Goal: Task Accomplishment & Management: Manage account settings

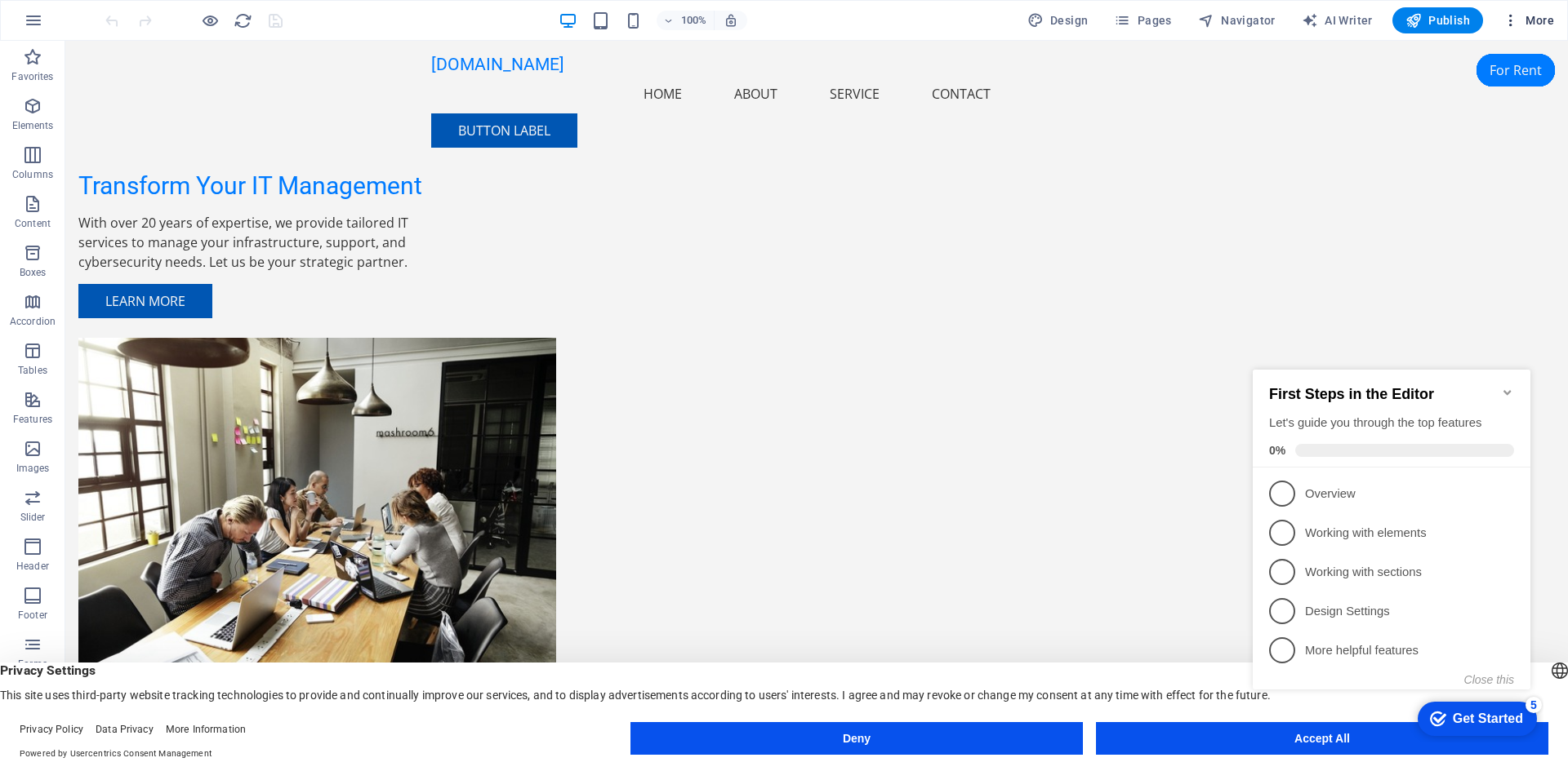
click at [1521, 21] on span "More" at bounding box center [1527, 20] width 51 height 16
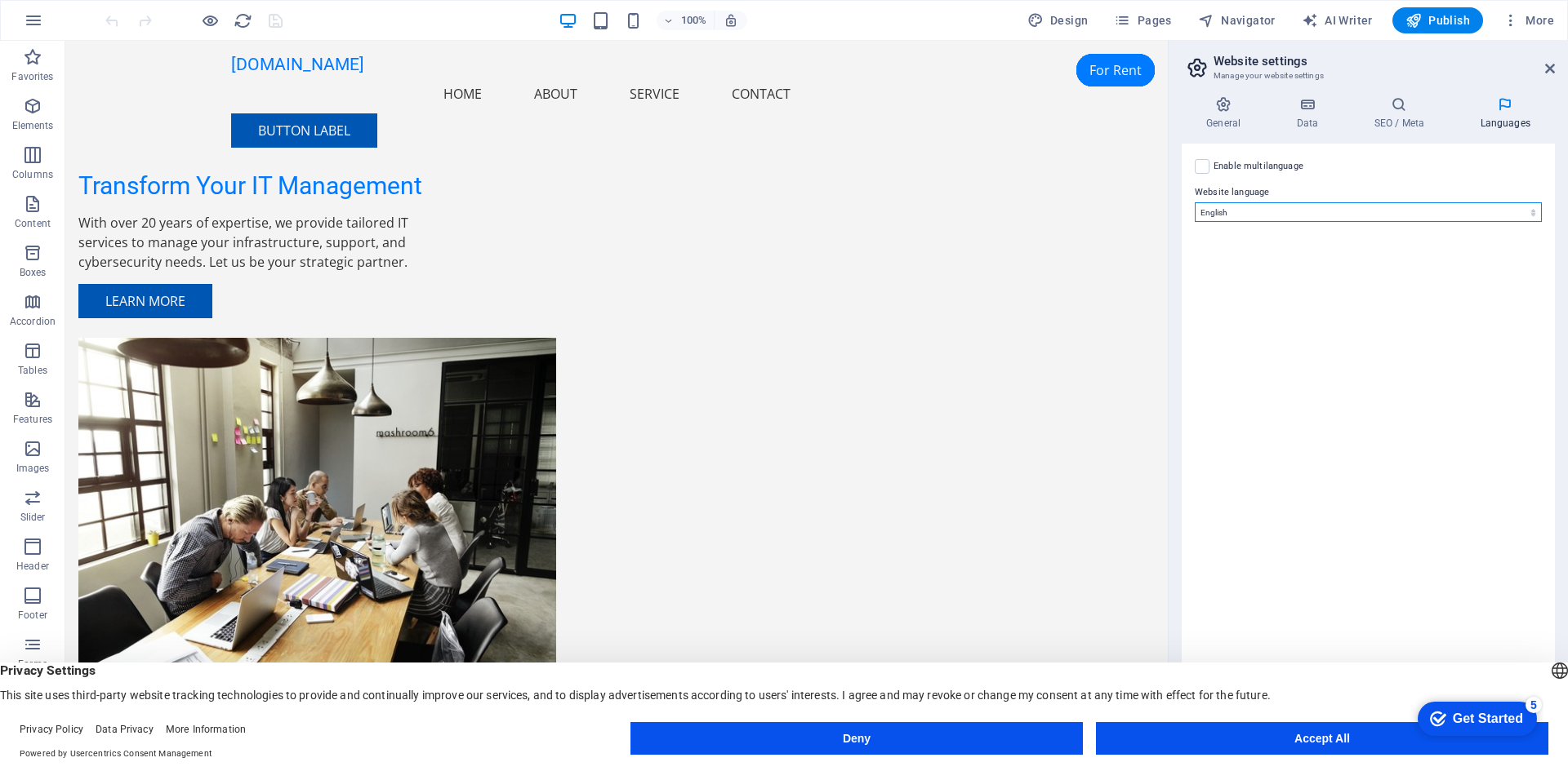
select select "49"
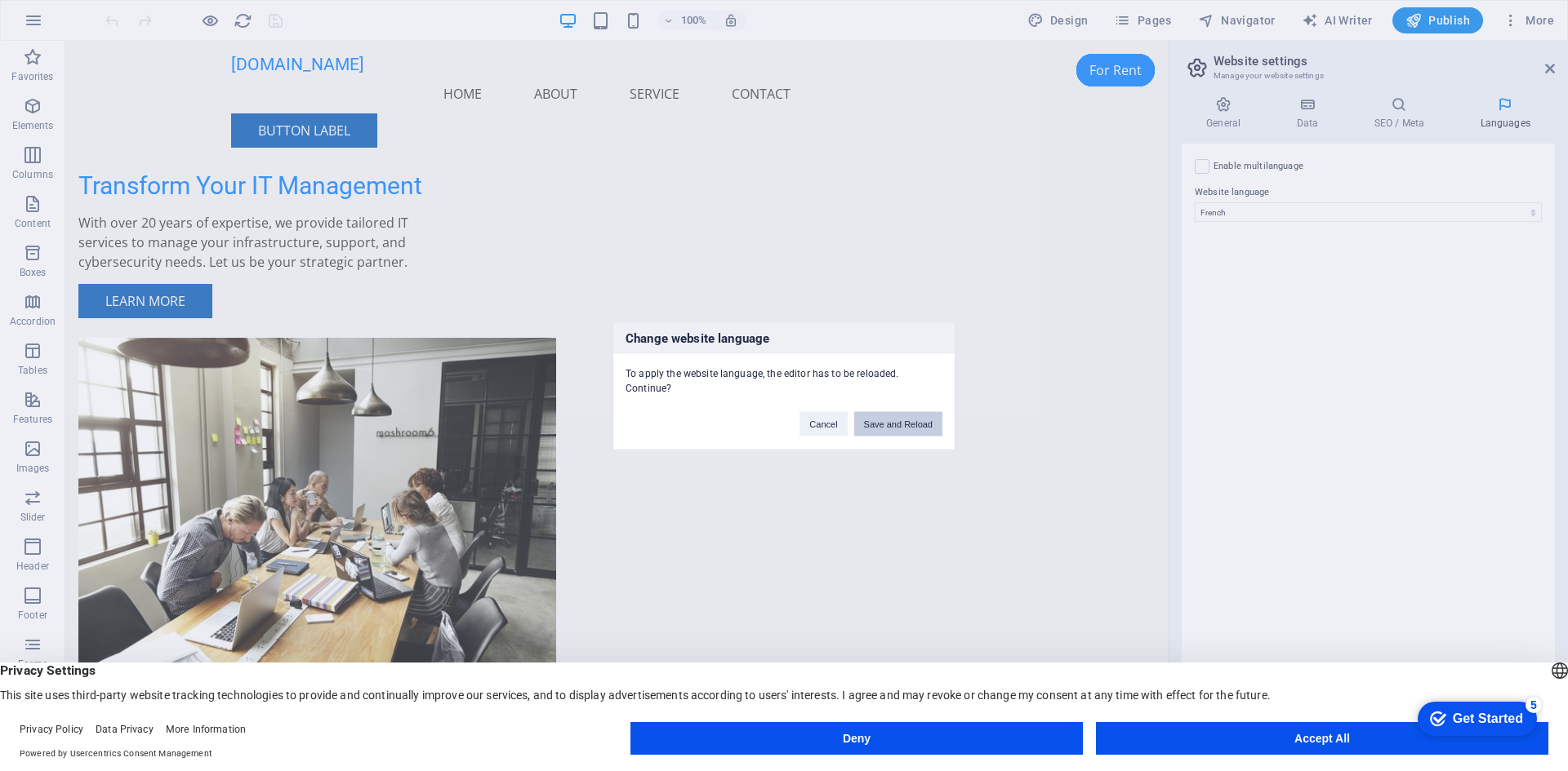
click at [906, 429] on button "Save and Reload" at bounding box center [897, 423] width 88 height 24
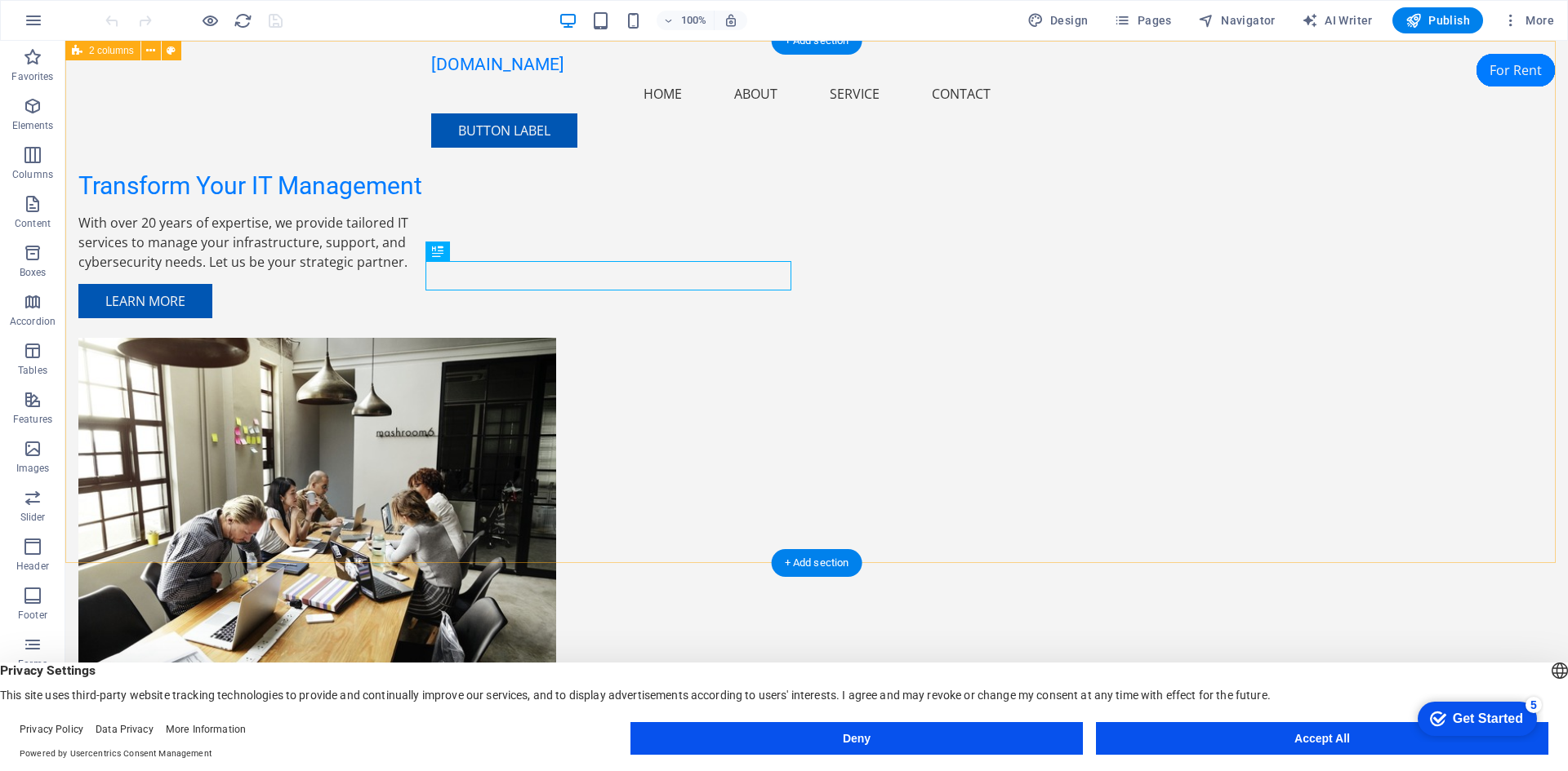
click at [1408, 132] on div "Transform Your IT Management With over 20 years of expertise, we provide tailor…" at bounding box center [816, 385] width 1502 height 689
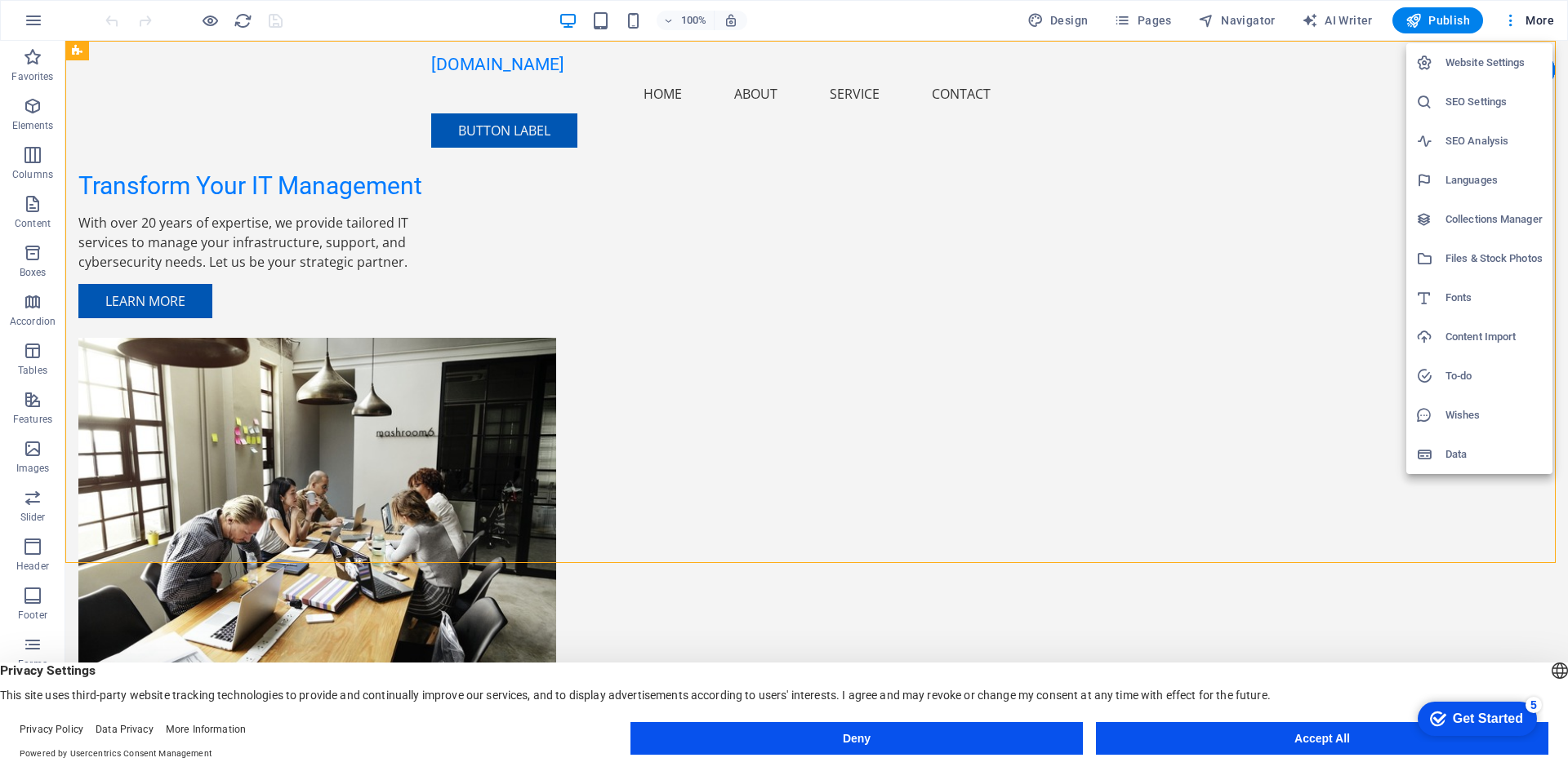
select select "49"
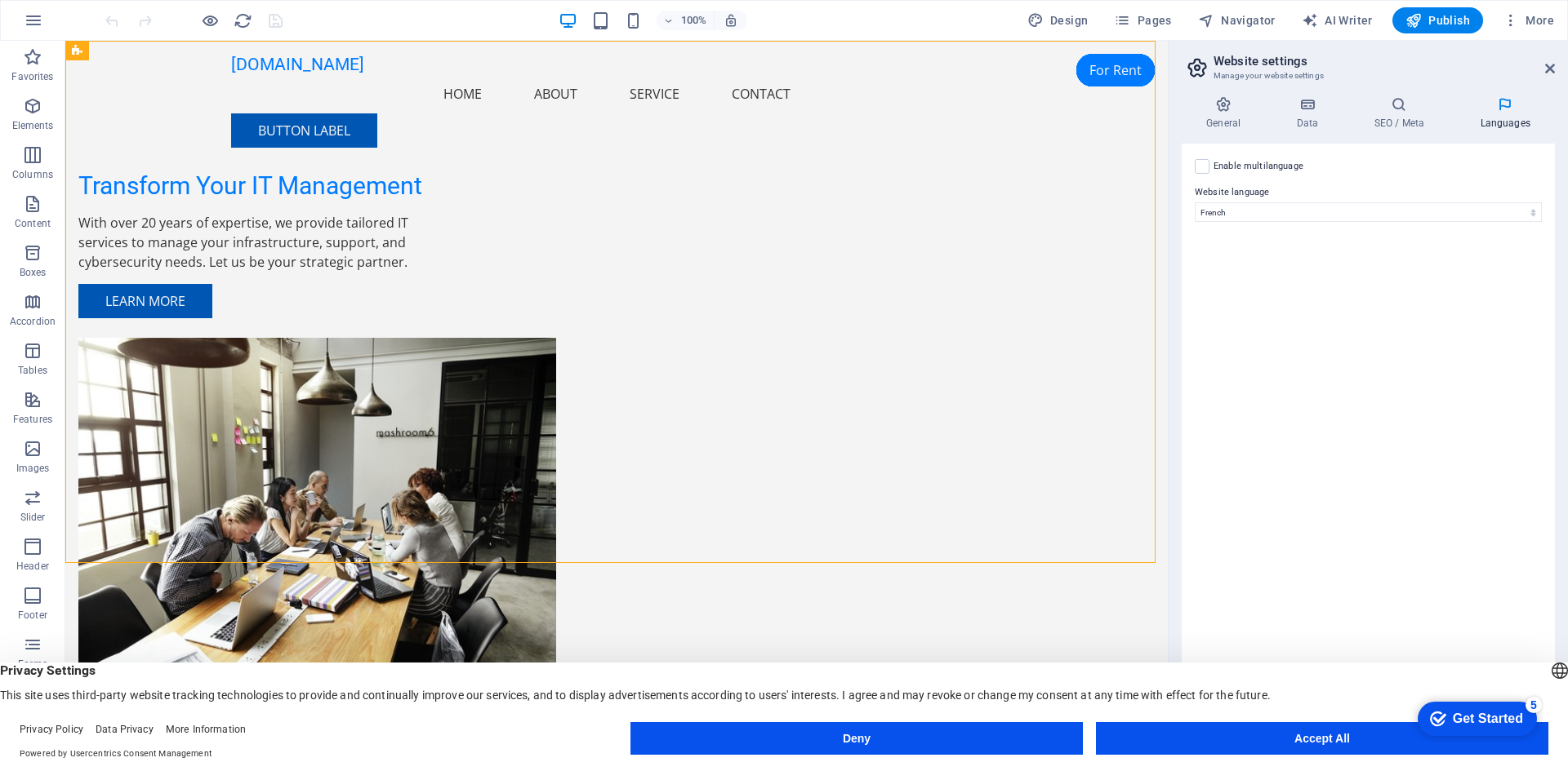
click at [1500, 112] on h4 "Languages" at bounding box center [1504, 113] width 100 height 34
click at [1230, 116] on h4 "General" at bounding box center [1226, 113] width 90 height 34
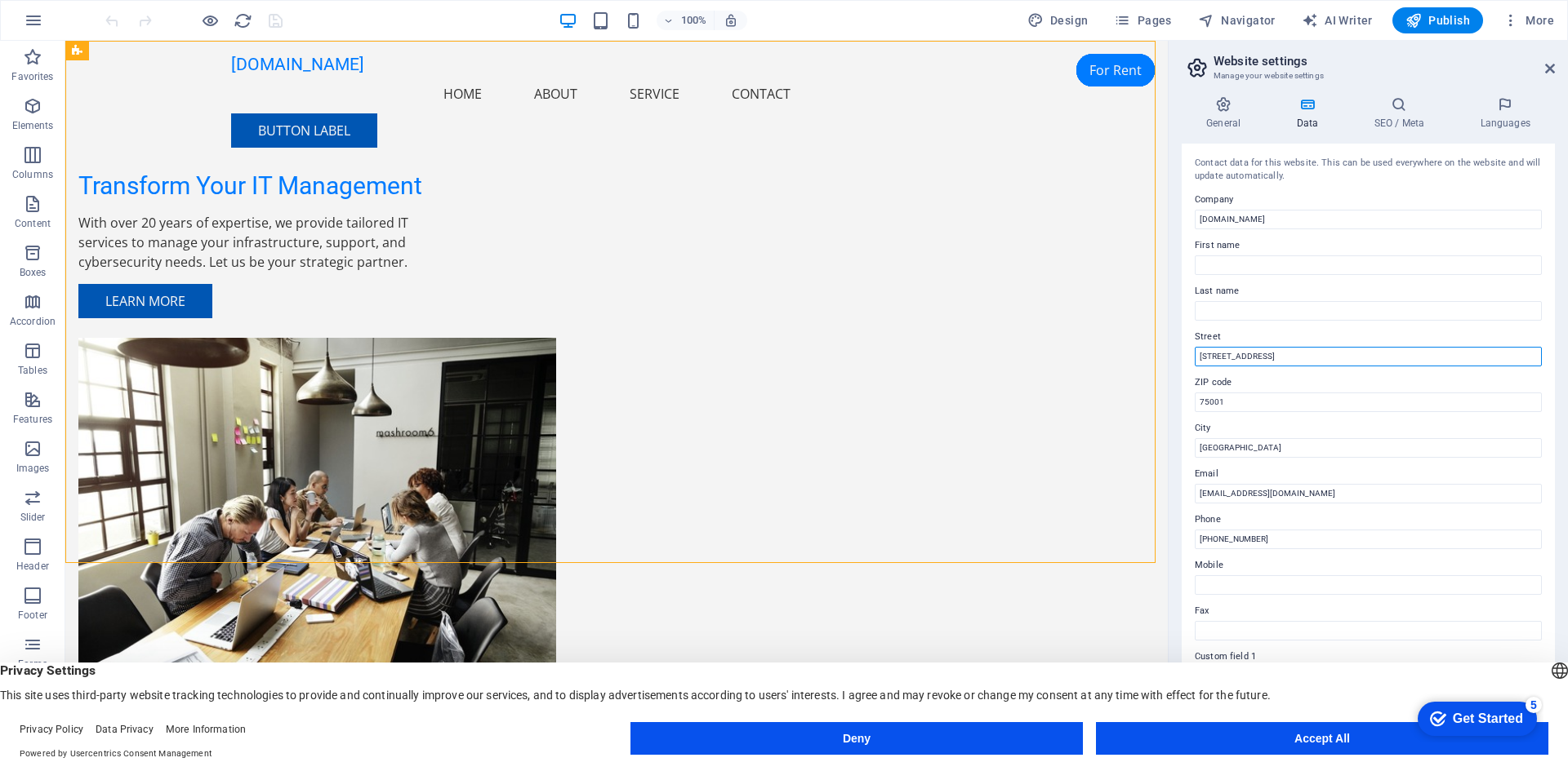
drag, startPoint x: 1286, startPoint y: 352, endPoint x: 1172, endPoint y: 349, distance: 114.0
type input "[STREET_ADDRESS]"
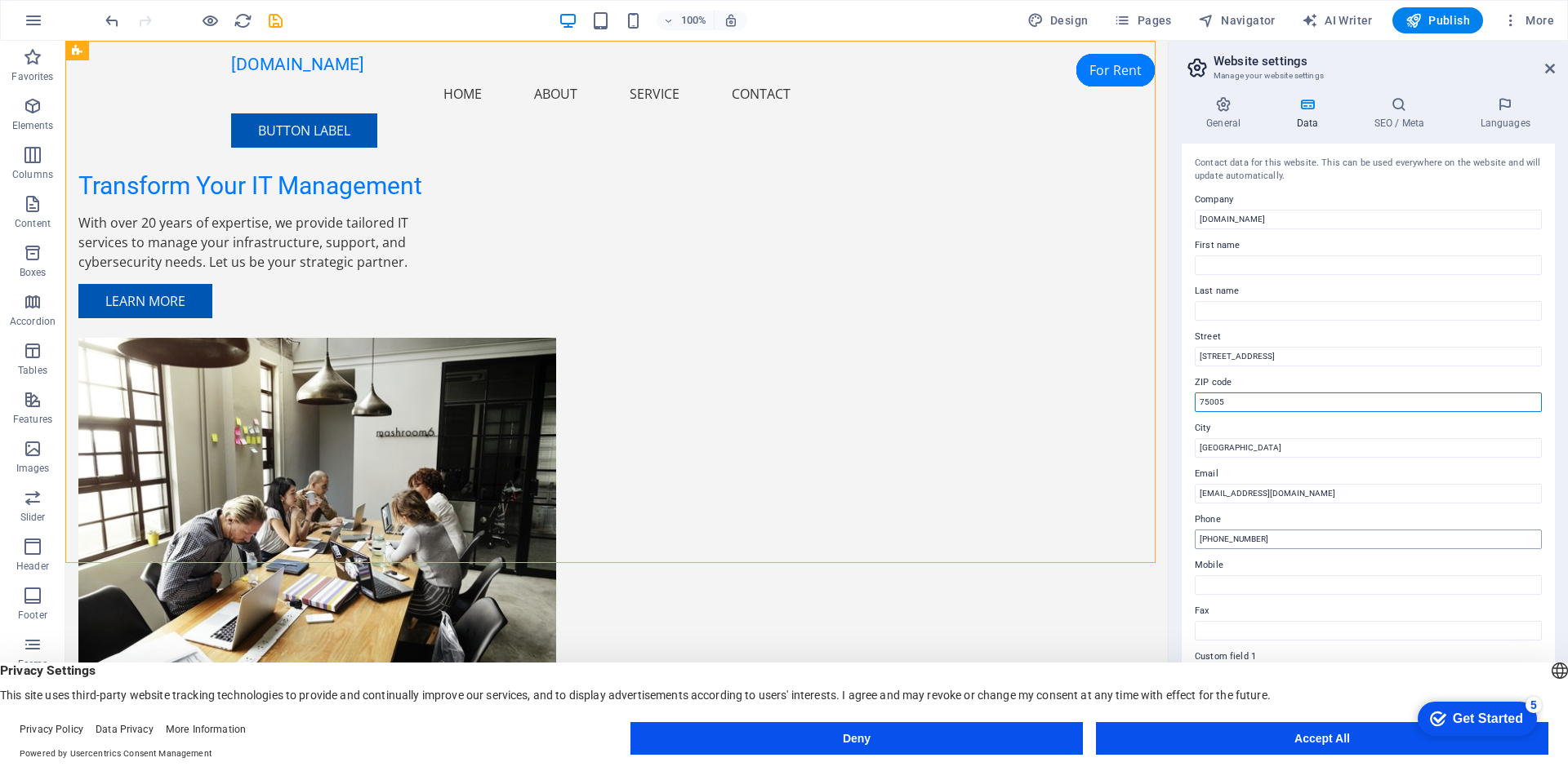
type input "75005"
drag, startPoint x: 1297, startPoint y: 538, endPoint x: 1196, endPoint y: 525, distance: 101.8
click at [1196, 525] on div "Phone [PHONE_NUMBER]" at bounding box center [1368, 529] width 347 height 39
type input "[PHONE_NUMBER]"
drag, startPoint x: 1206, startPoint y: 536, endPoint x: 1193, endPoint y: 536, distance: 13.0
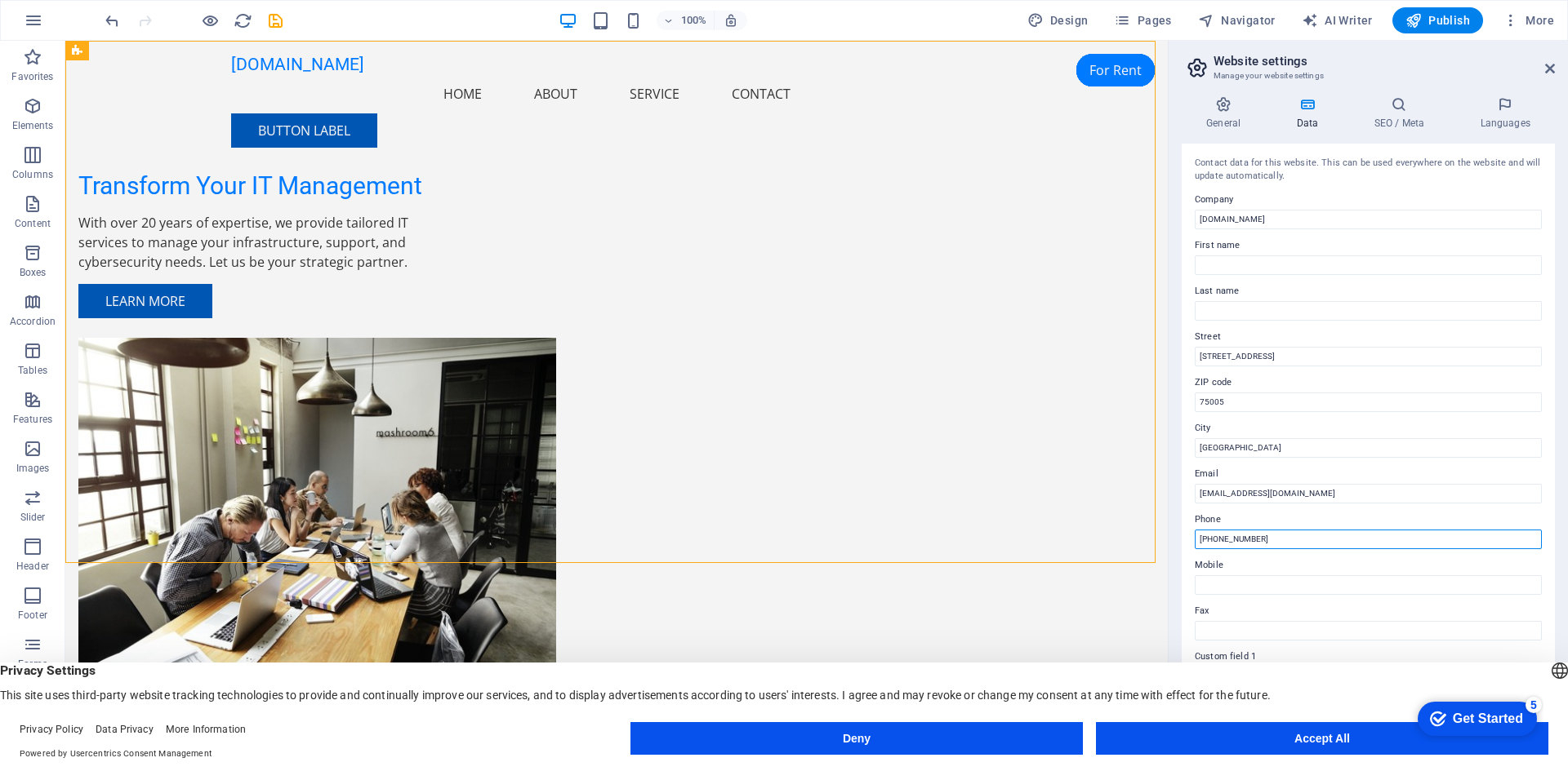
paste input "[PHONE_NUMBER]"
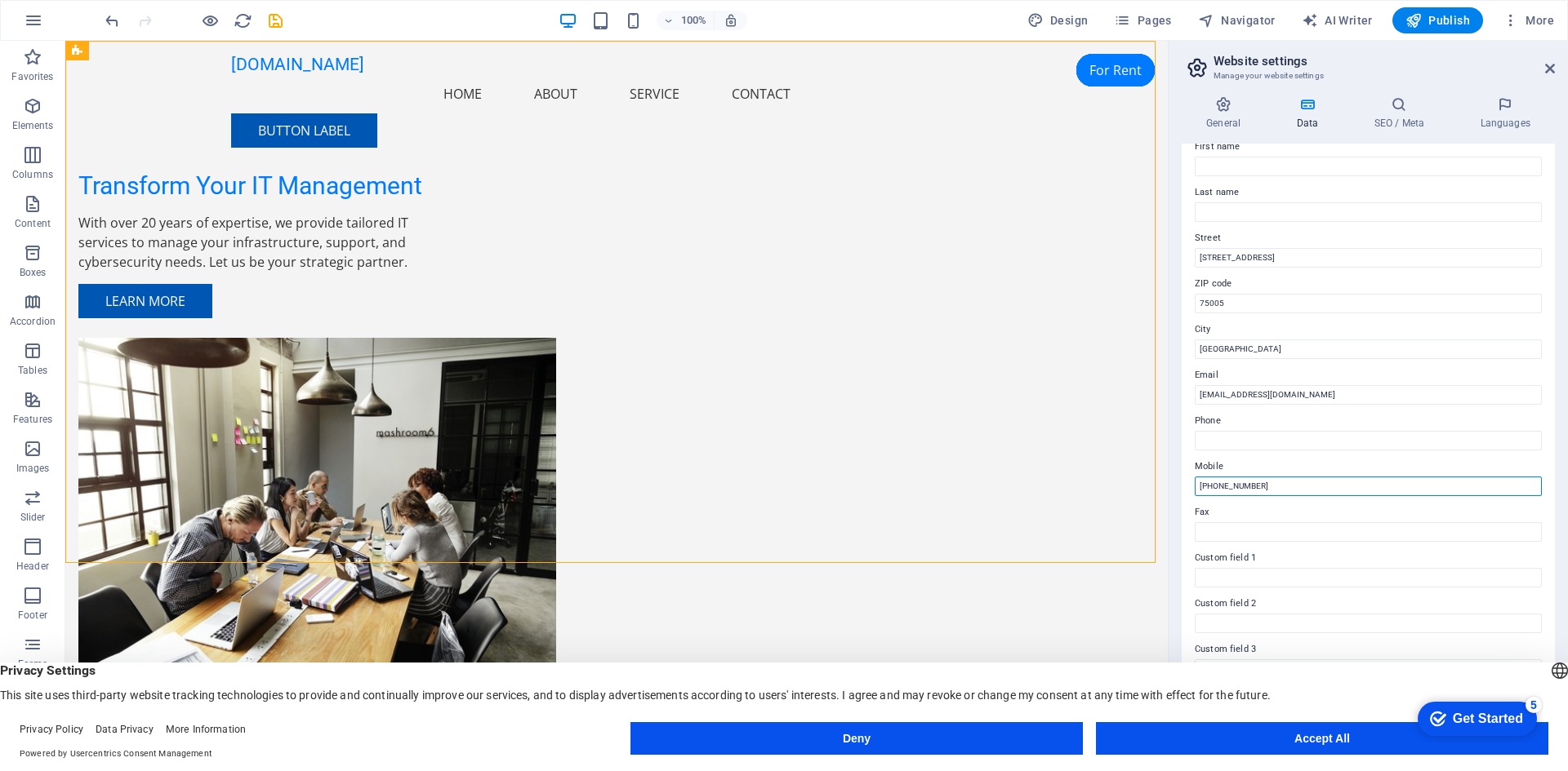
scroll to position [195, 0]
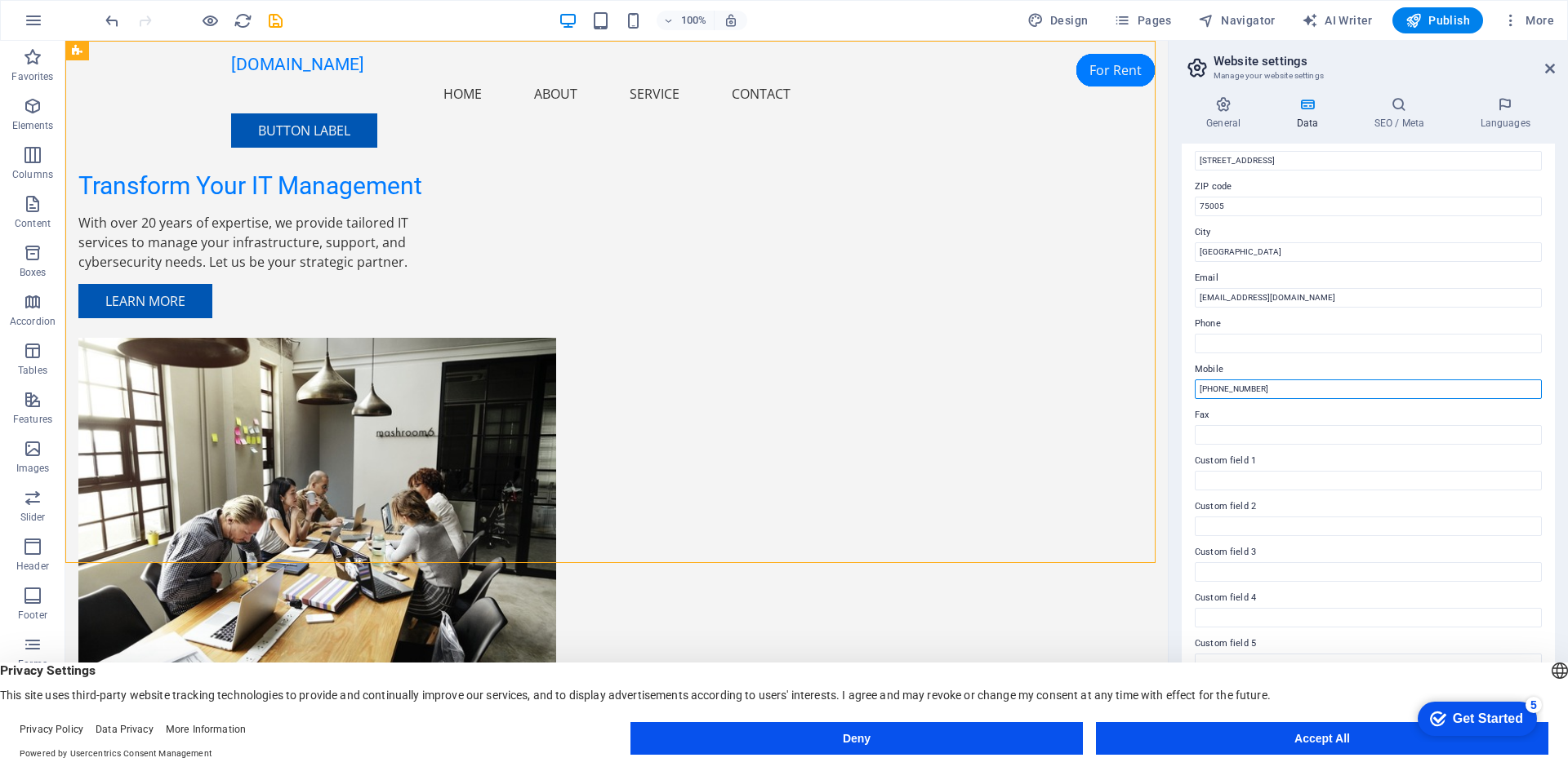
type input "[PHONE_NUMBER]"
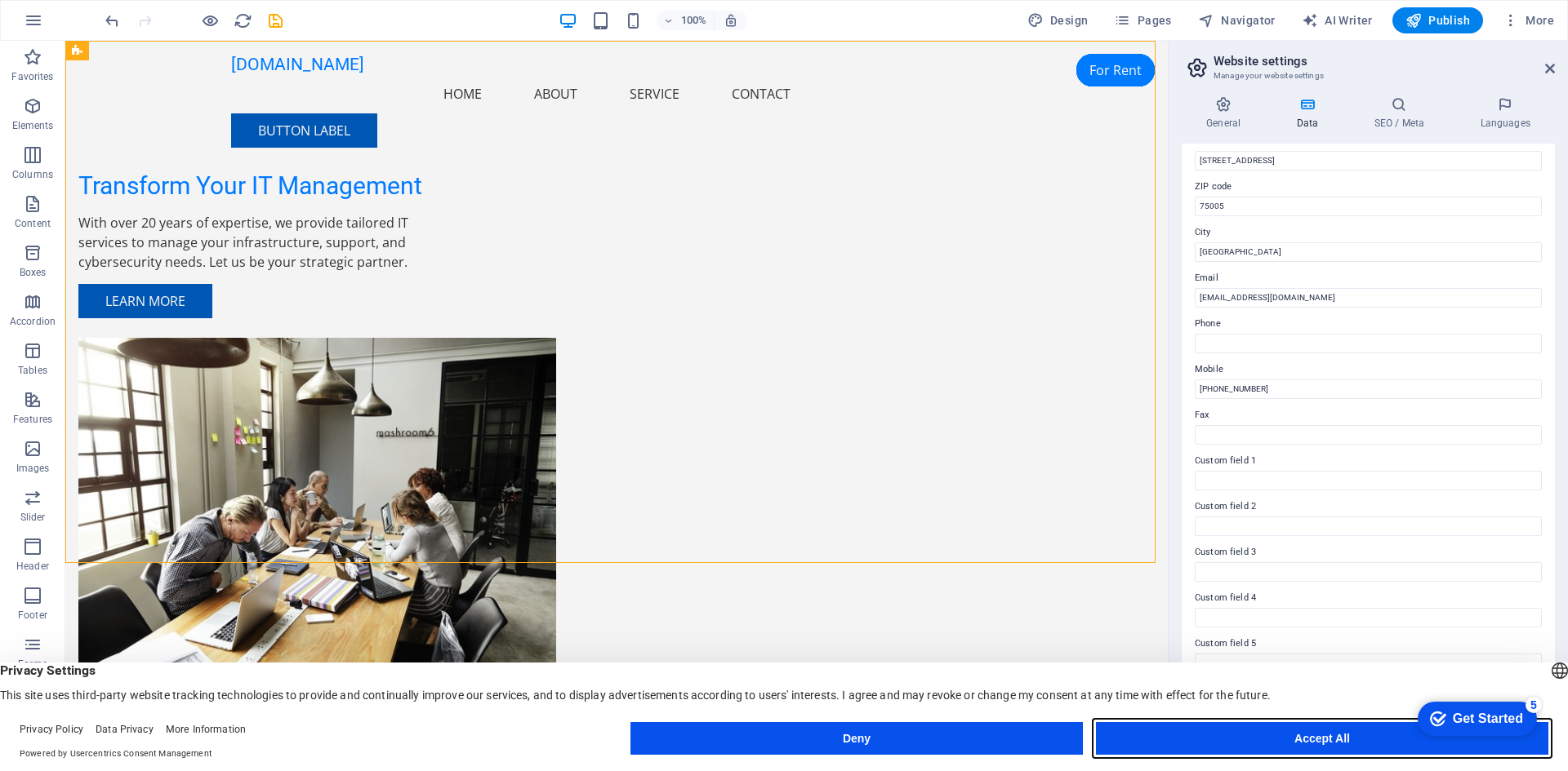
click at [1189, 739] on button "Accept All" at bounding box center [1321, 738] width 452 height 33
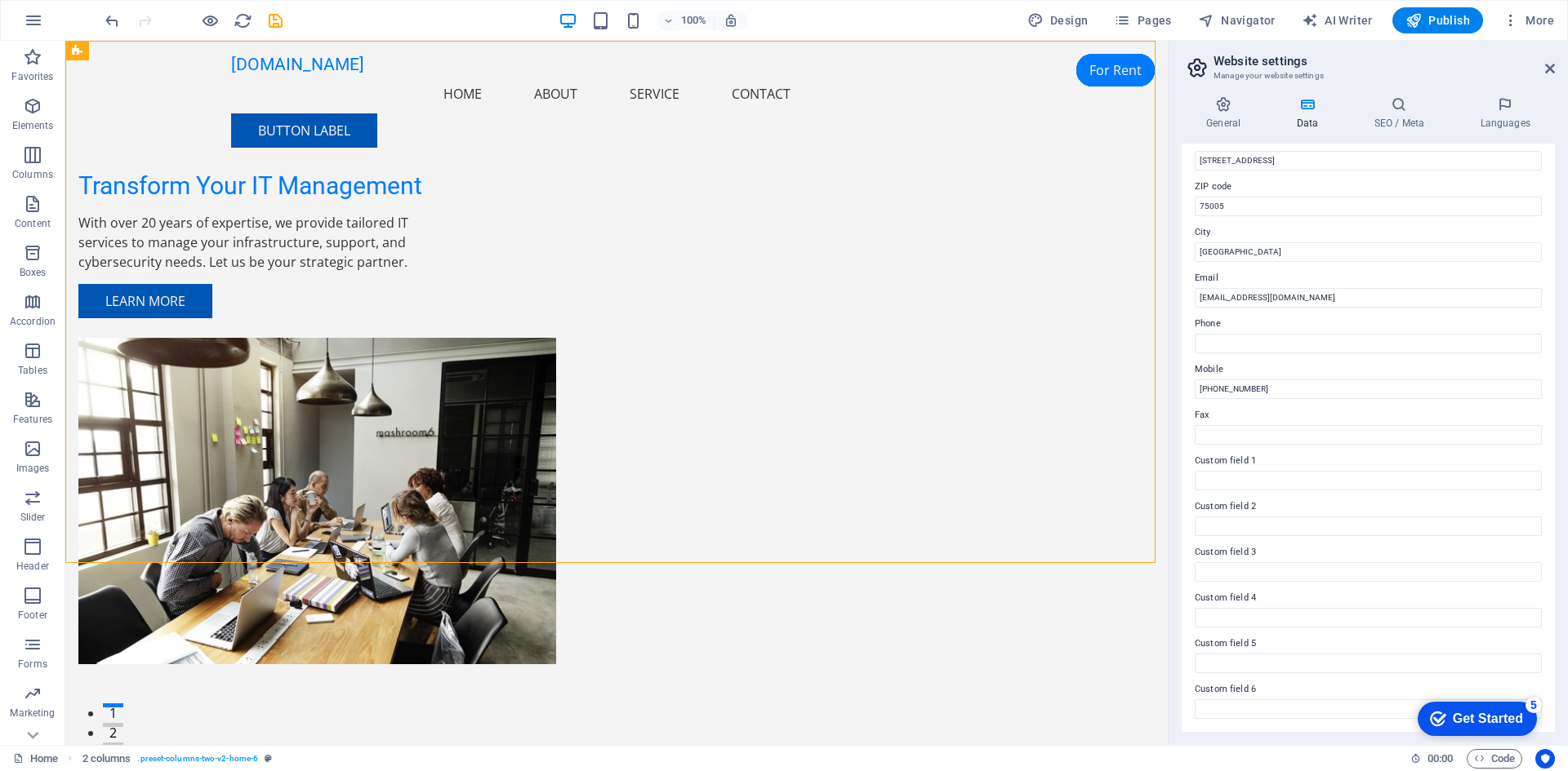
drag, startPoint x: 136, startPoint y: 2, endPoint x: 1558, endPoint y: 660, distance: 1566.9
click at [1472, 716] on div "Get Started" at bounding box center [1488, 719] width 71 height 15
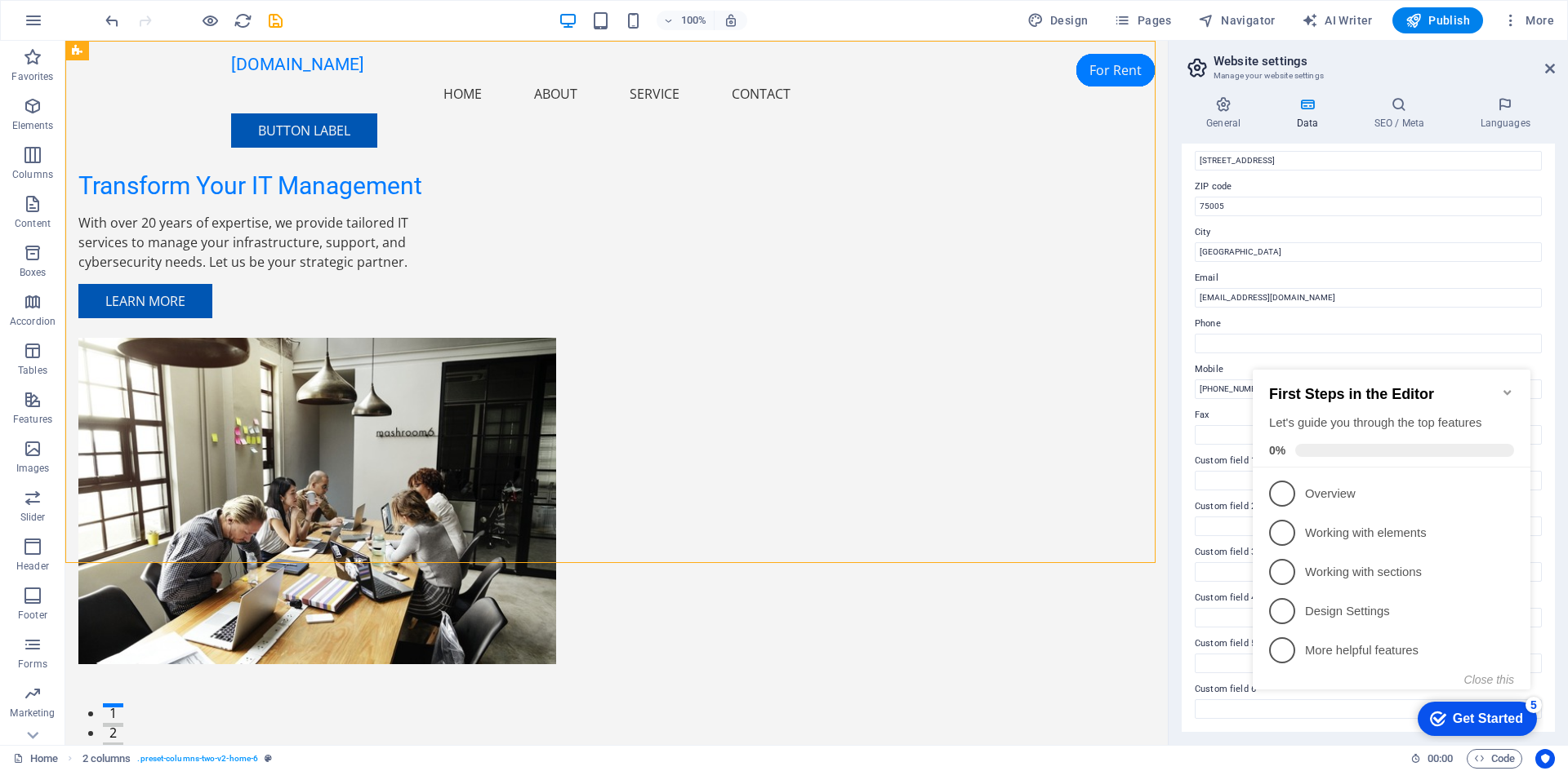
scroll to position [0, 0]
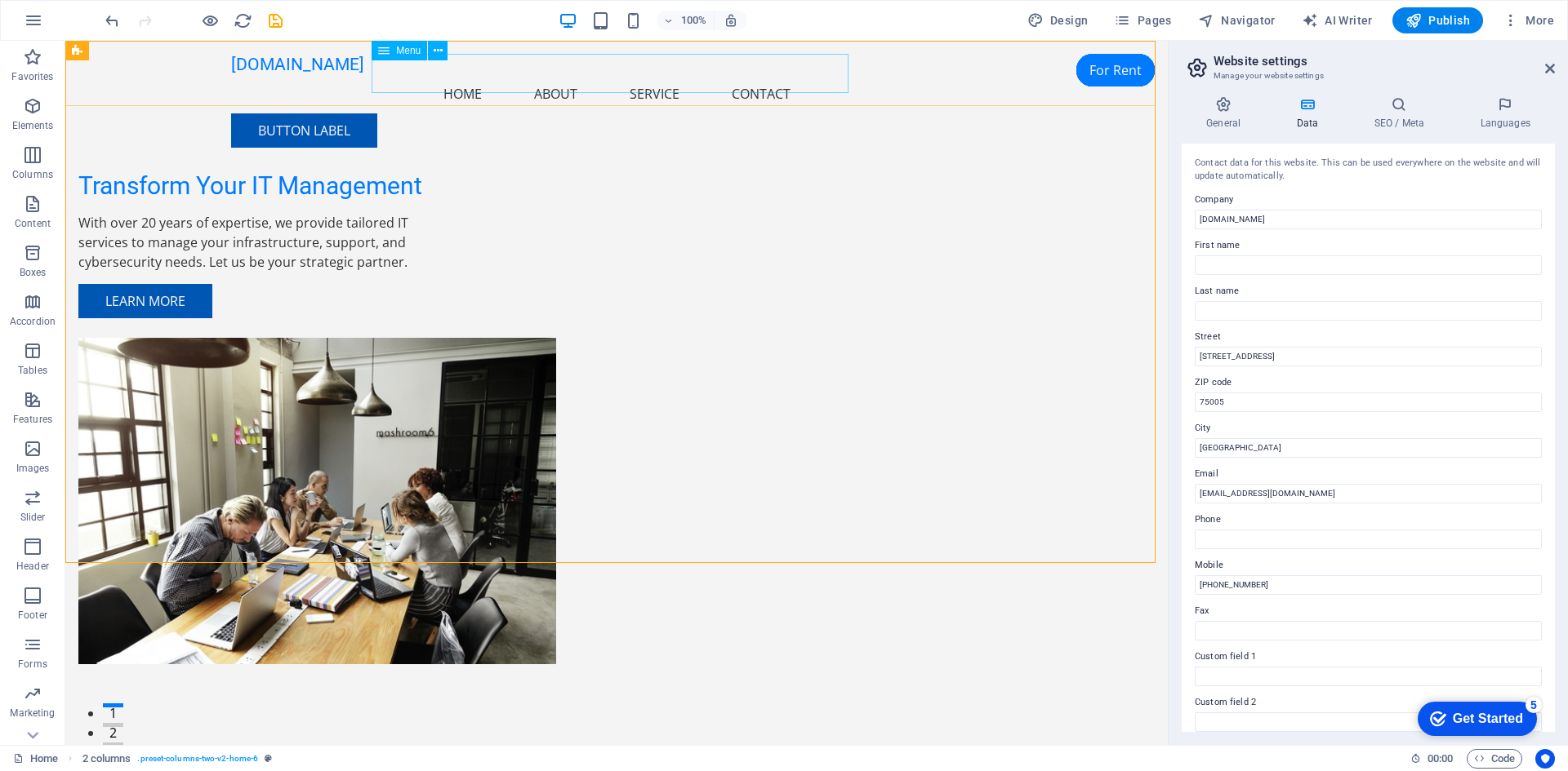
click at [554, 74] on nav "Home About Service Contact" at bounding box center [617, 94] width 770 height 39
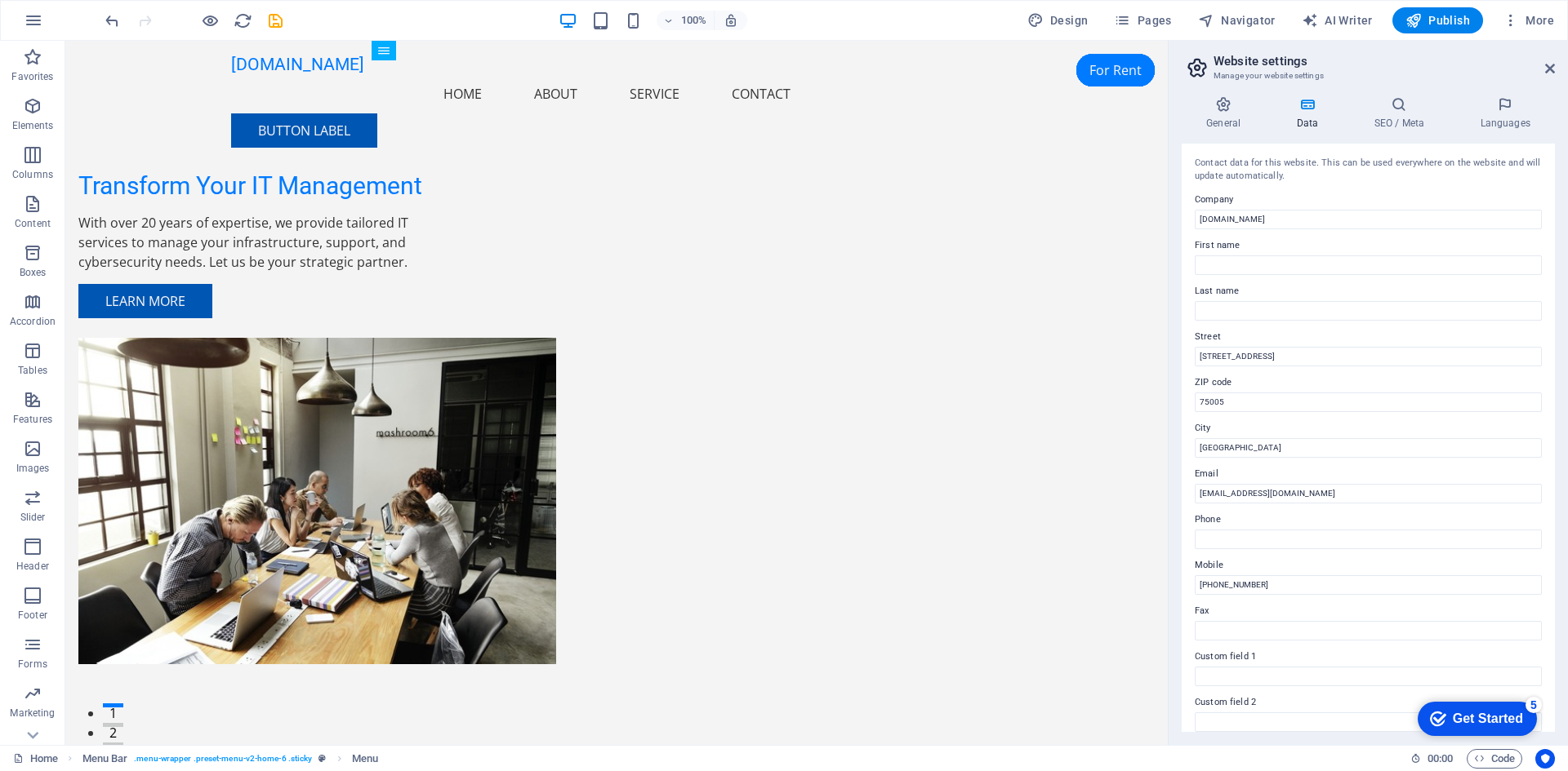
click at [1493, 720] on div "Get Started" at bounding box center [1488, 719] width 71 height 15
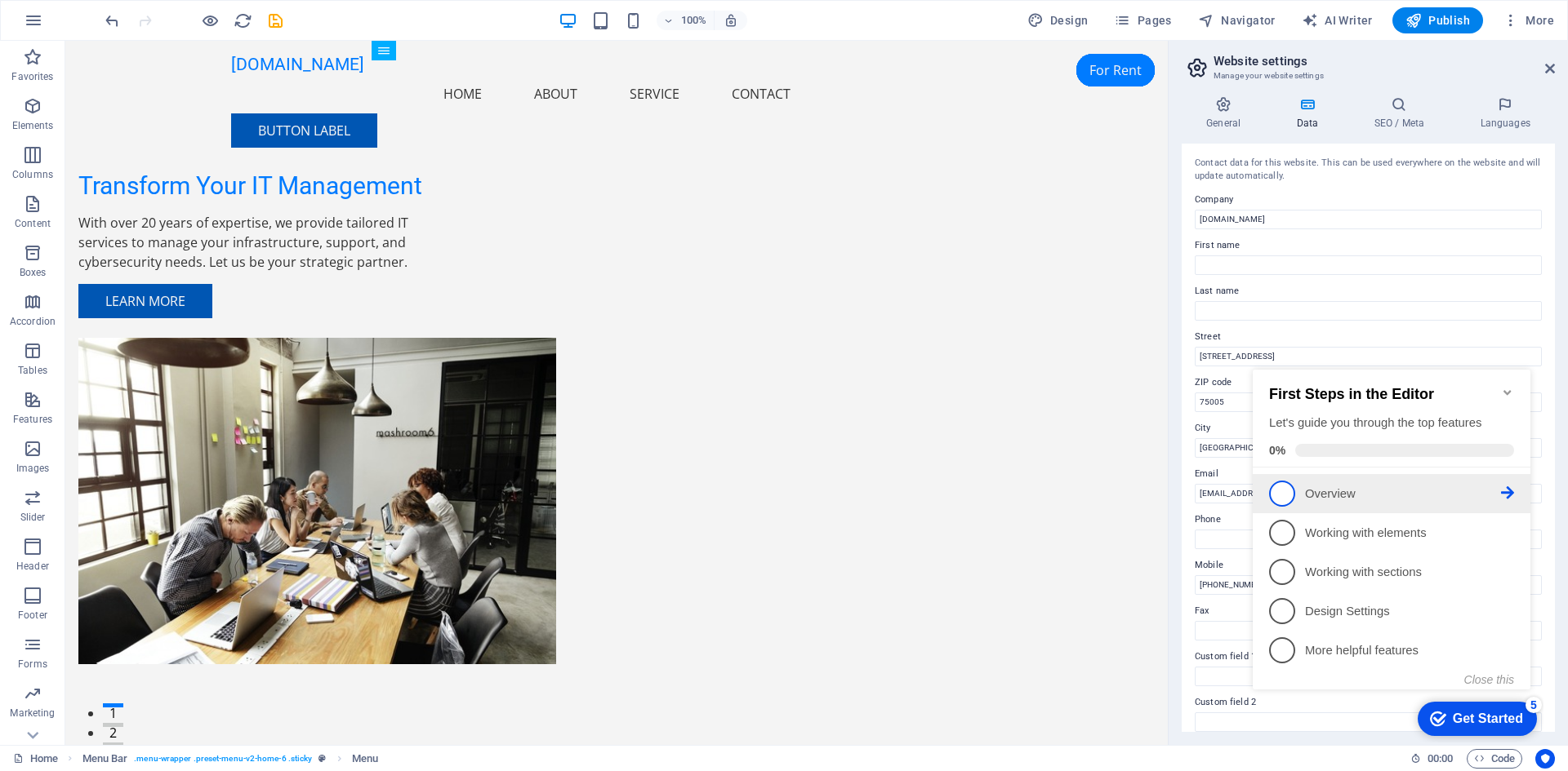
click at [1281, 495] on span "1" at bounding box center [1282, 493] width 26 height 26
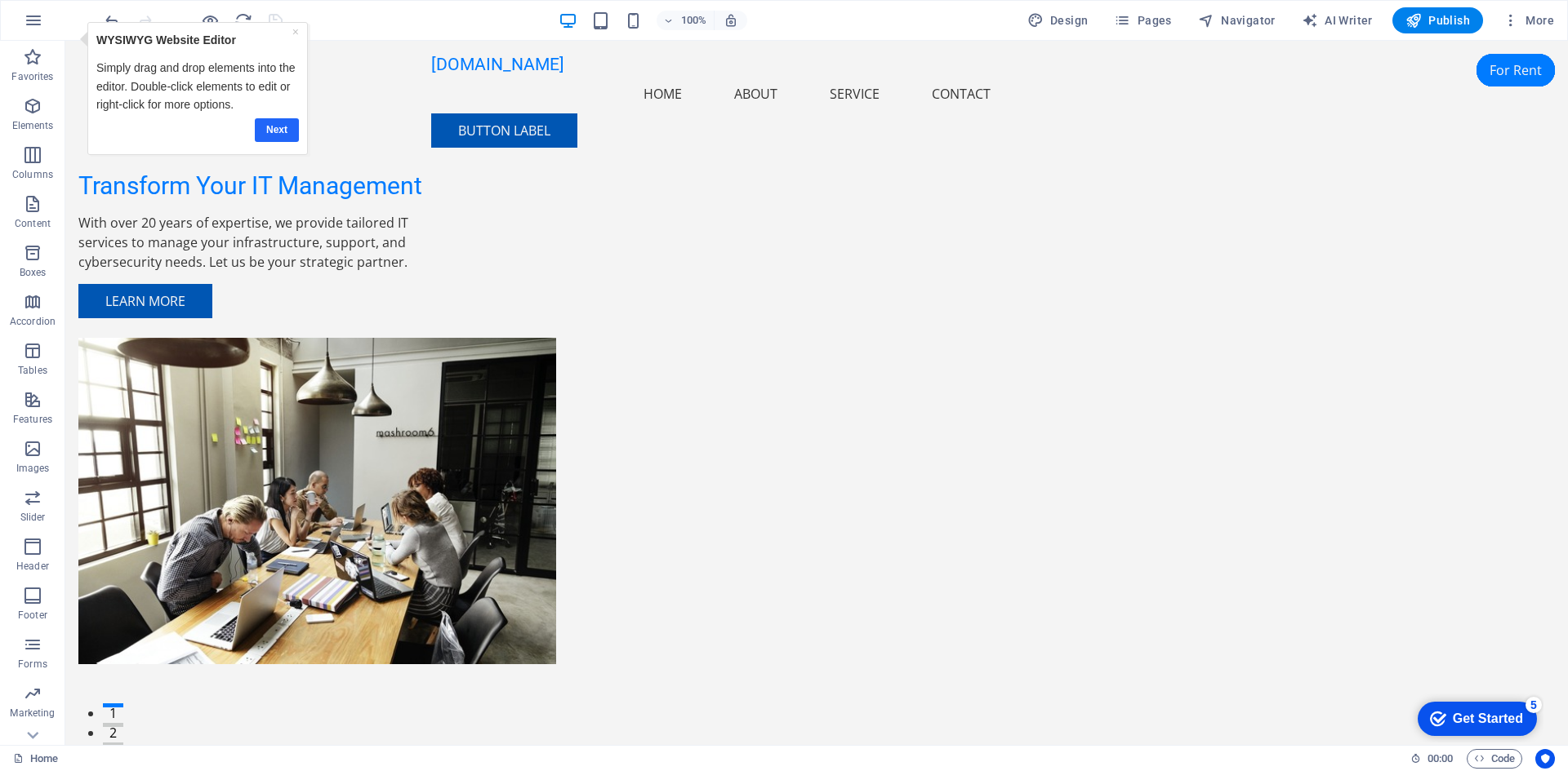
click at [274, 134] on link "Next" at bounding box center [277, 130] width 45 height 23
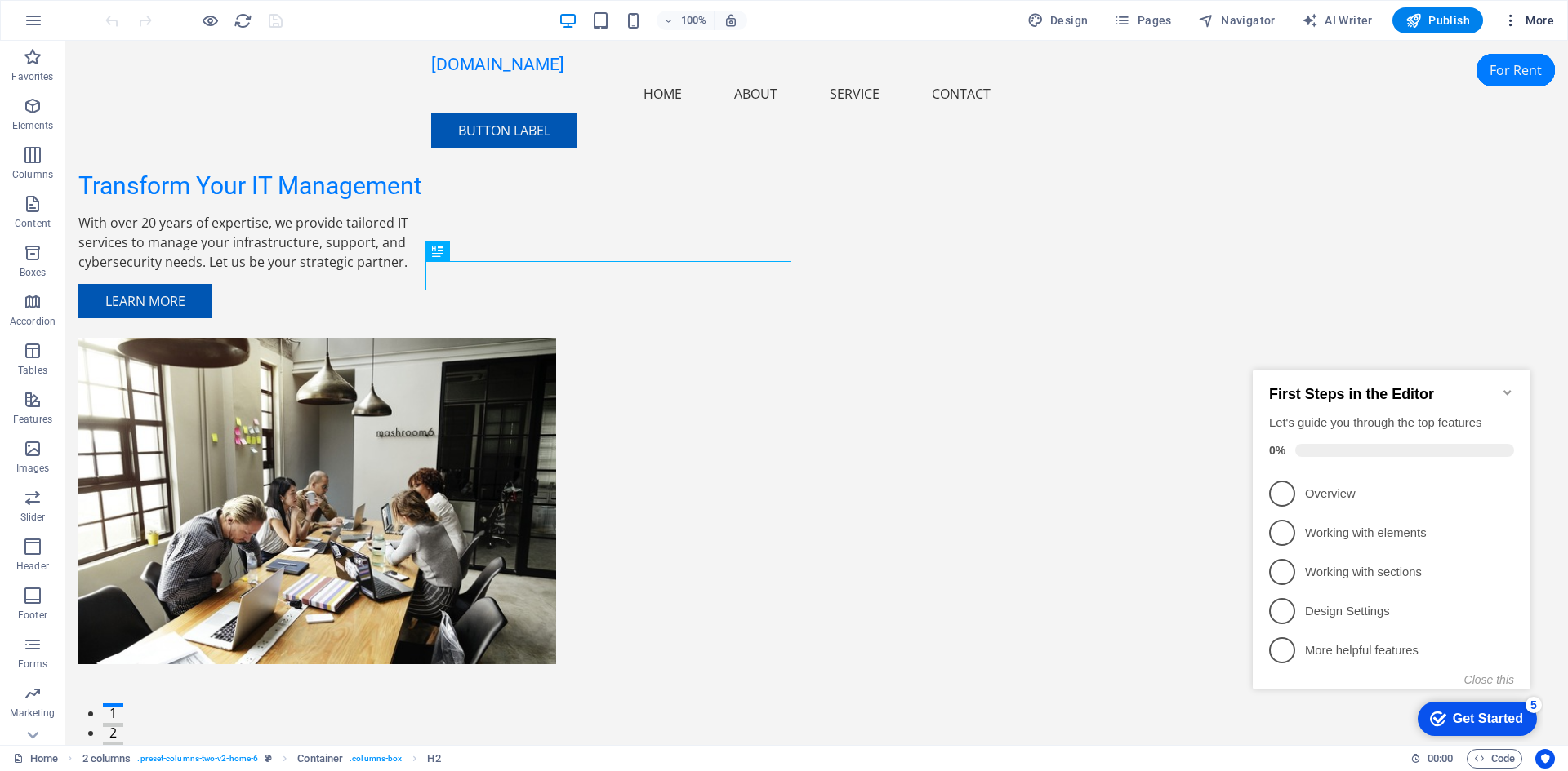
click at [1507, 23] on icon "button" at bounding box center [1510, 20] width 16 height 16
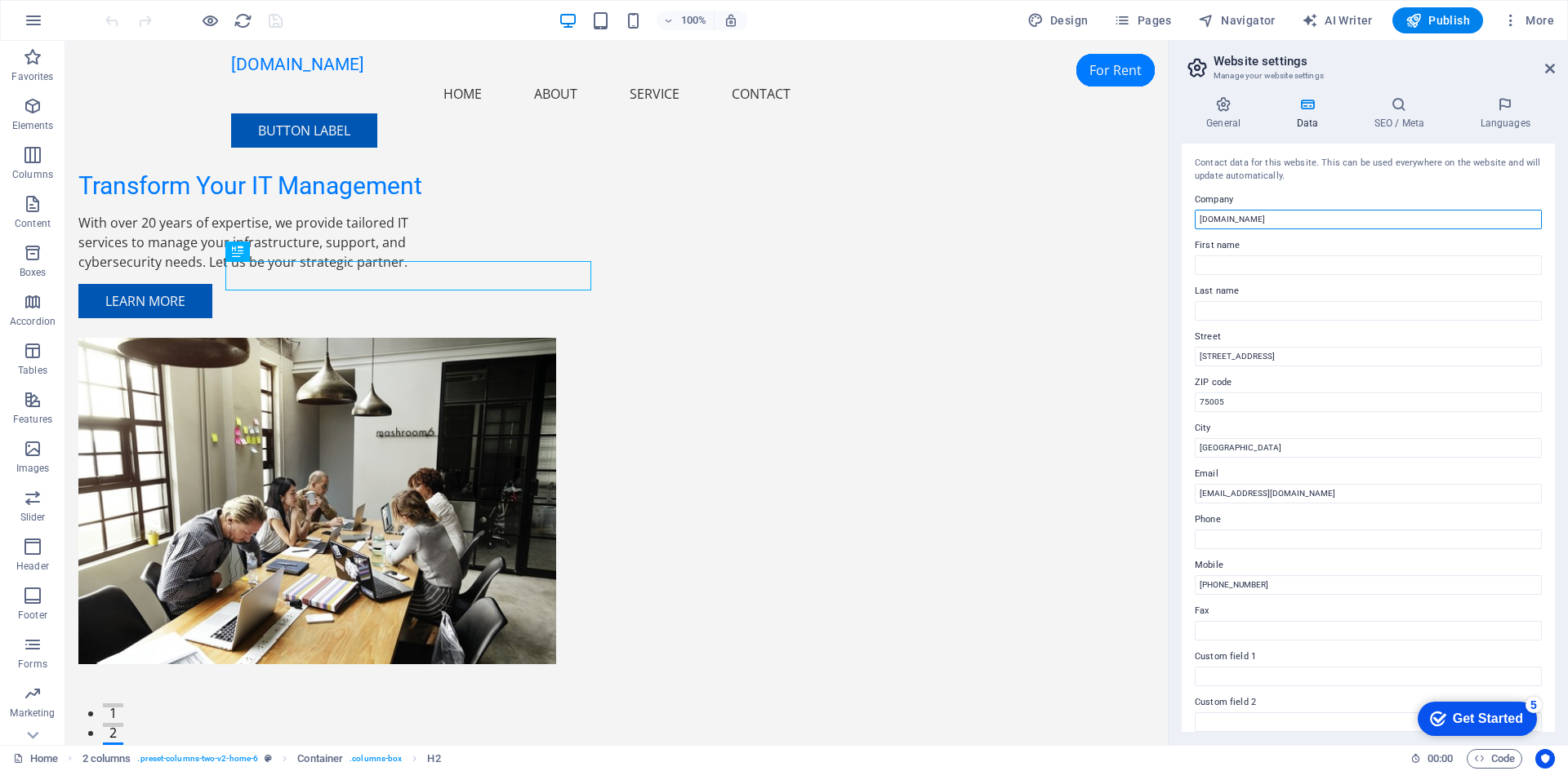
click at [1268, 217] on input "[DOMAIN_NAME]" at bounding box center [1368, 220] width 347 height 19
click at [1202, 219] on input "interactif Telecom" at bounding box center [1368, 220] width 347 height 19
type input "Tnteractif Telecom"
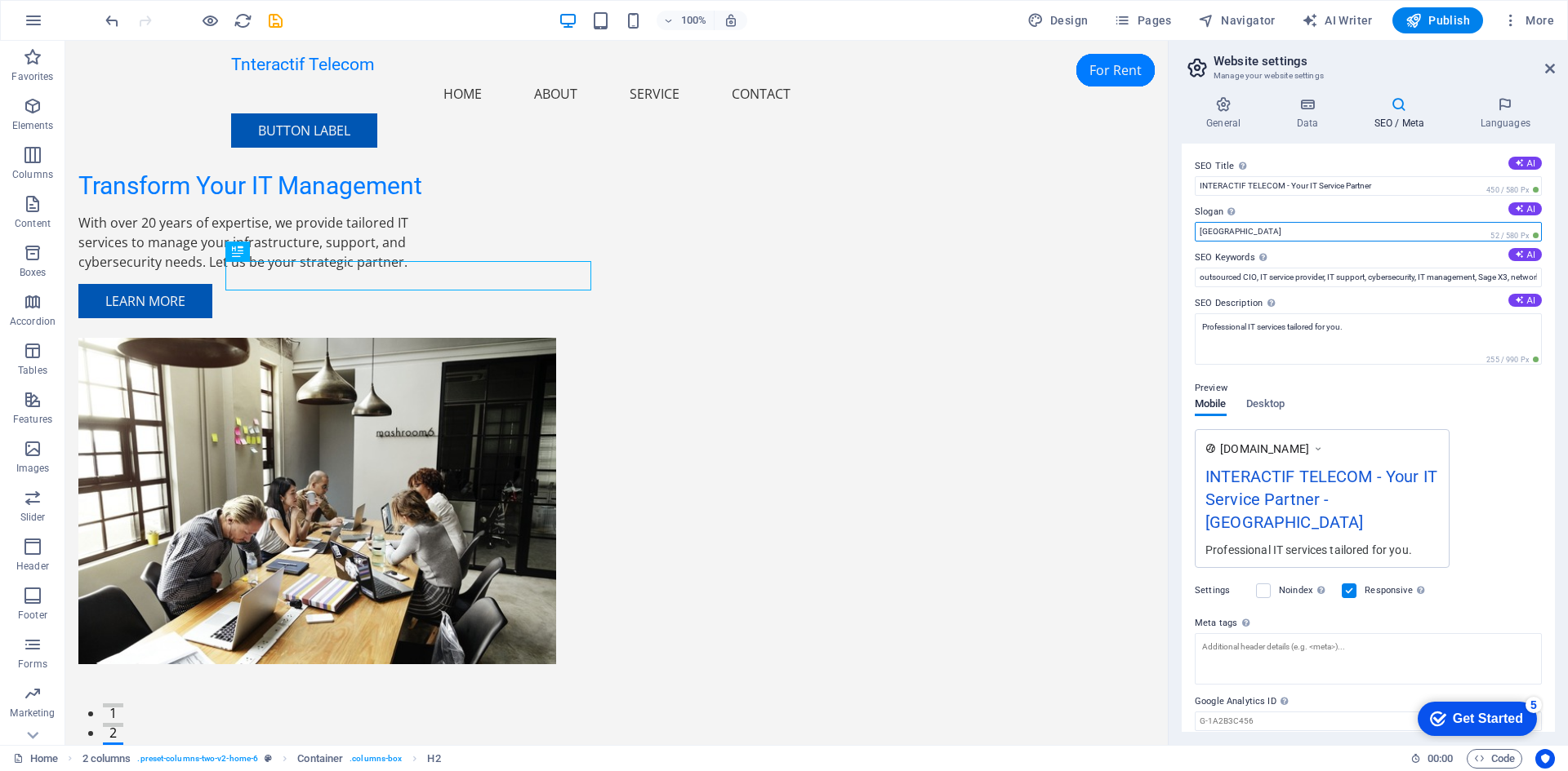
drag, startPoint x: 1232, startPoint y: 233, endPoint x: 1196, endPoint y: 231, distance: 36.1
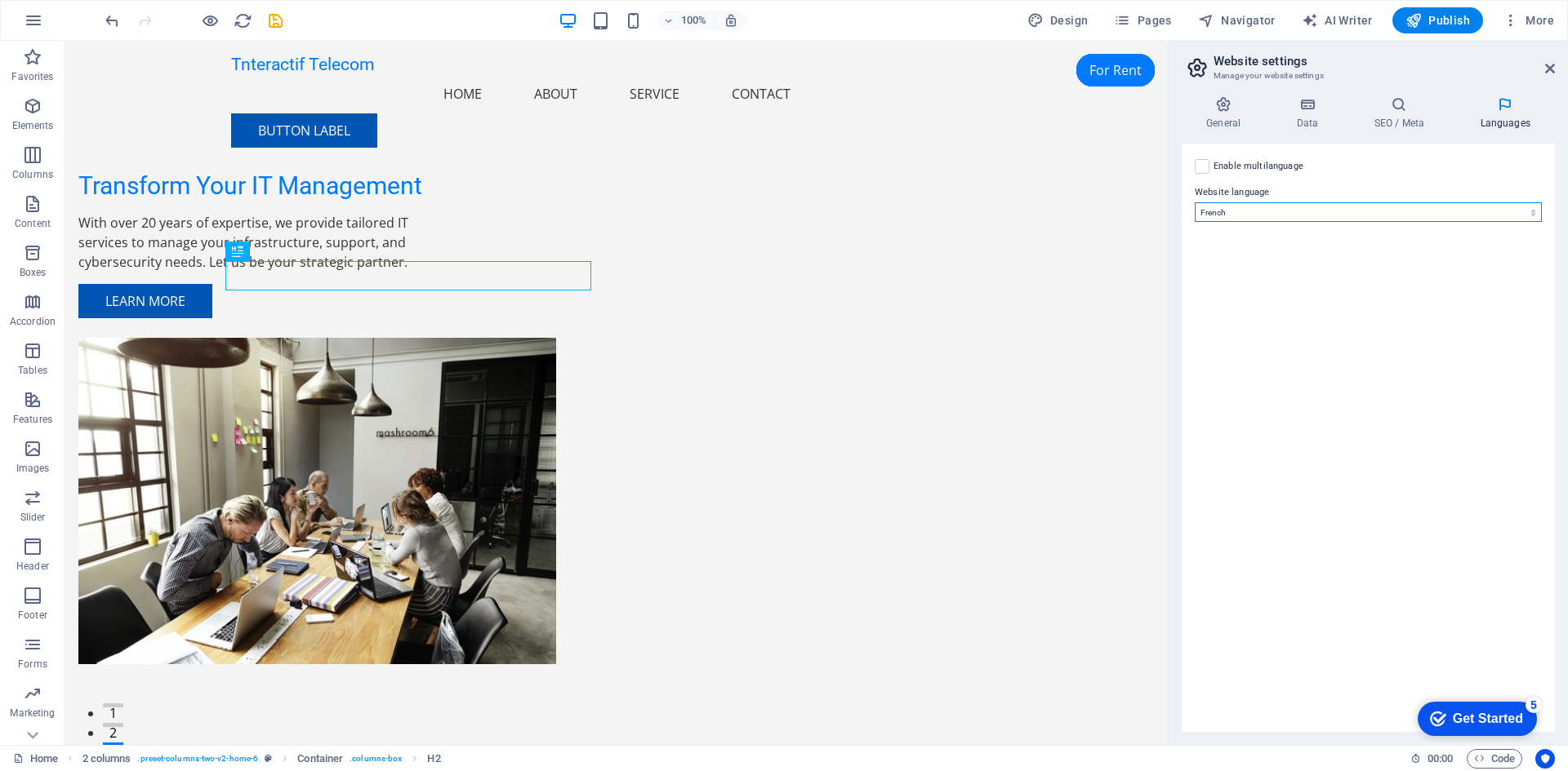
click at [1199, 172] on label at bounding box center [1201, 165] width 15 height 15
select select
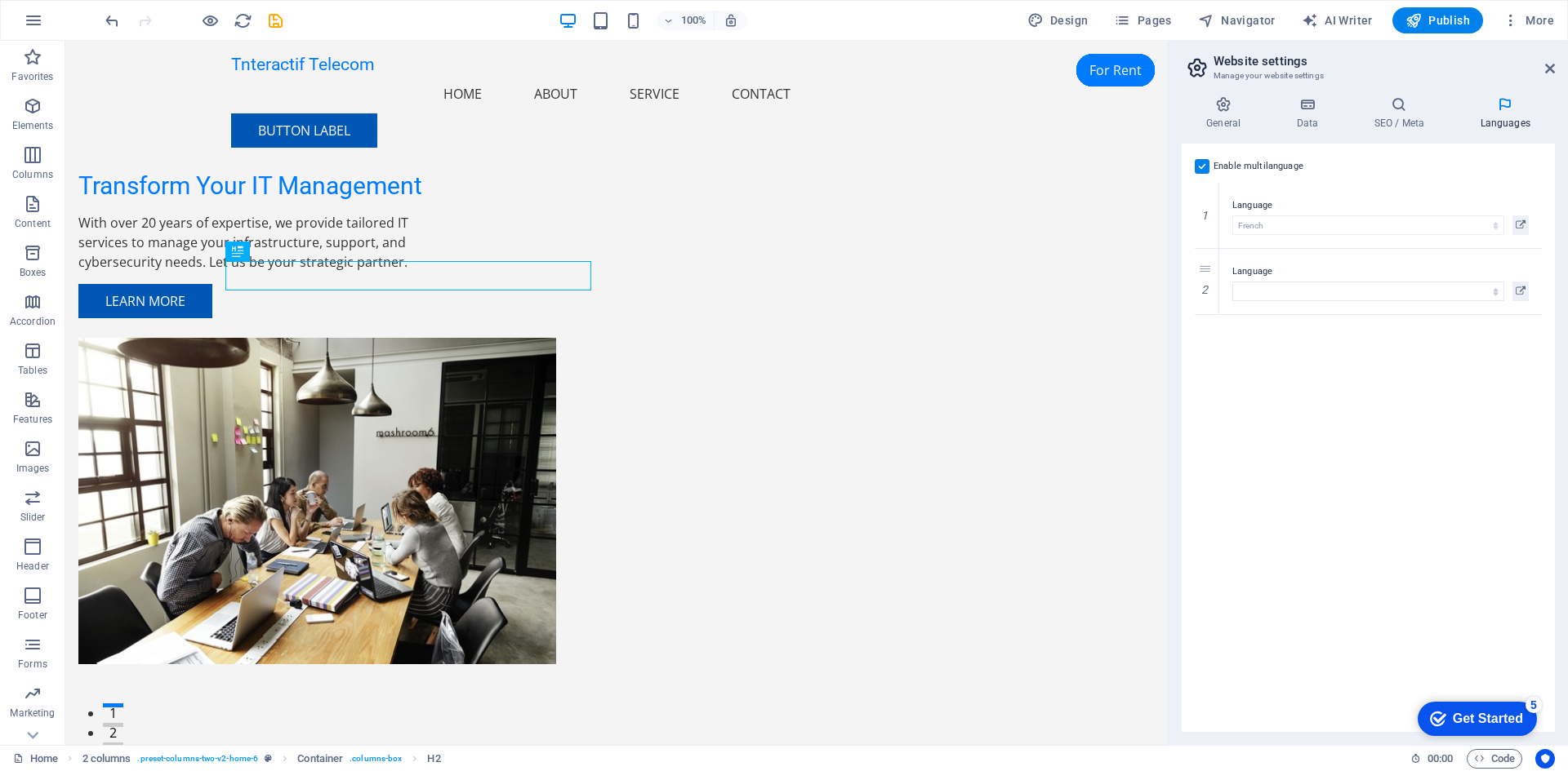
click at [1205, 165] on label at bounding box center [1201, 165] width 15 height 15
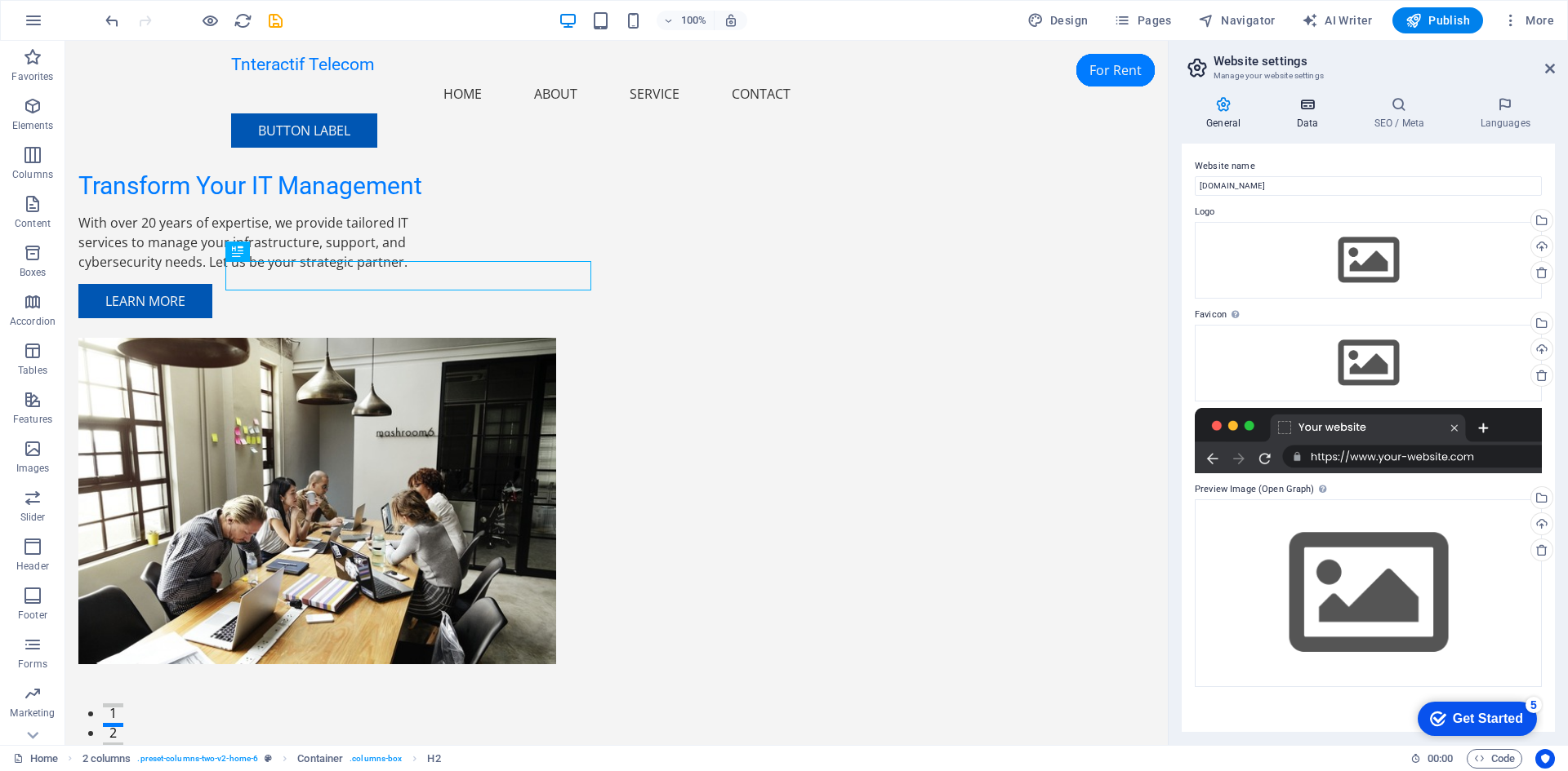
click at [1315, 101] on icon at bounding box center [1306, 104] width 71 height 16
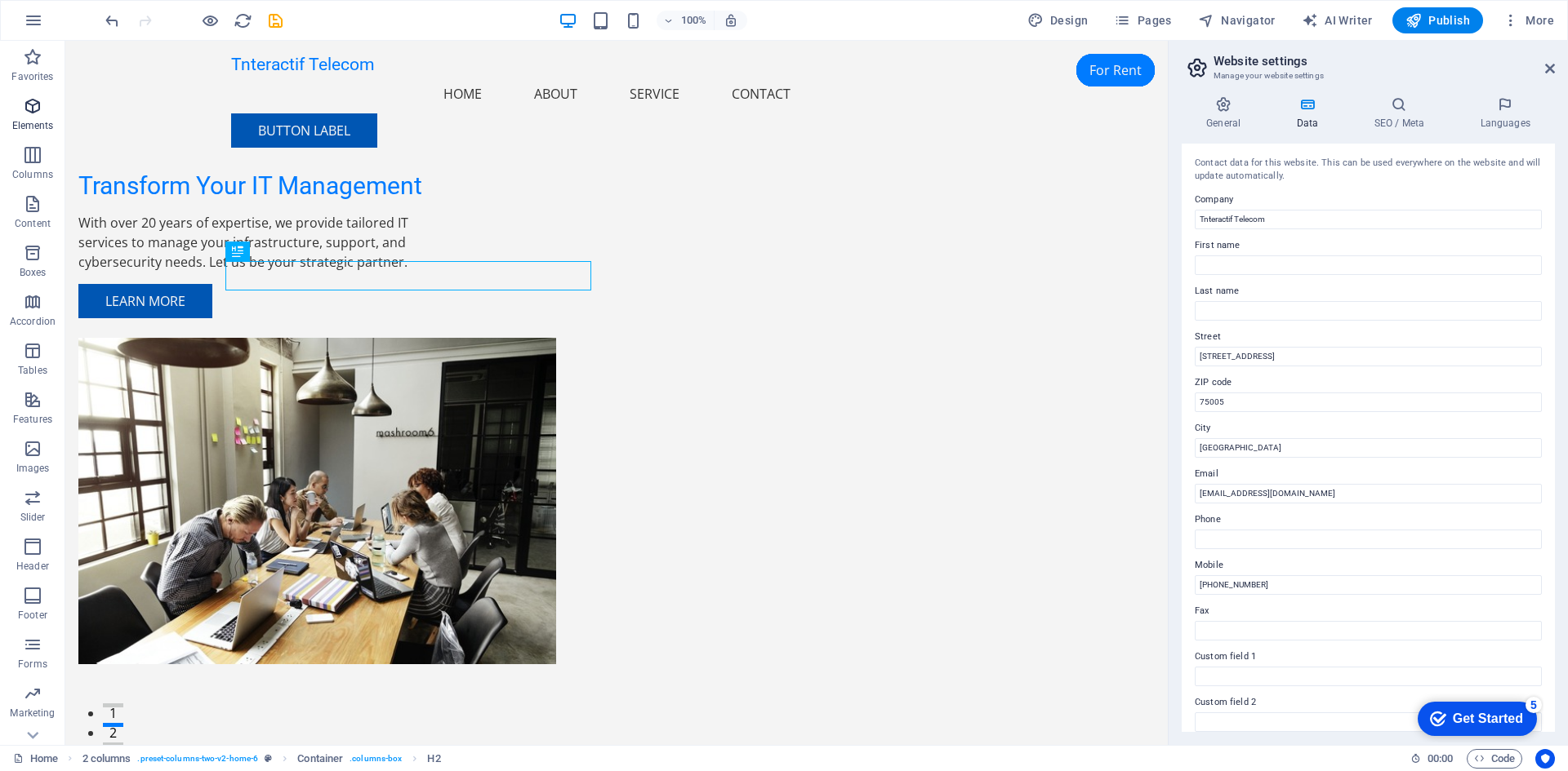
click at [34, 122] on p "Elements" at bounding box center [33, 125] width 42 height 13
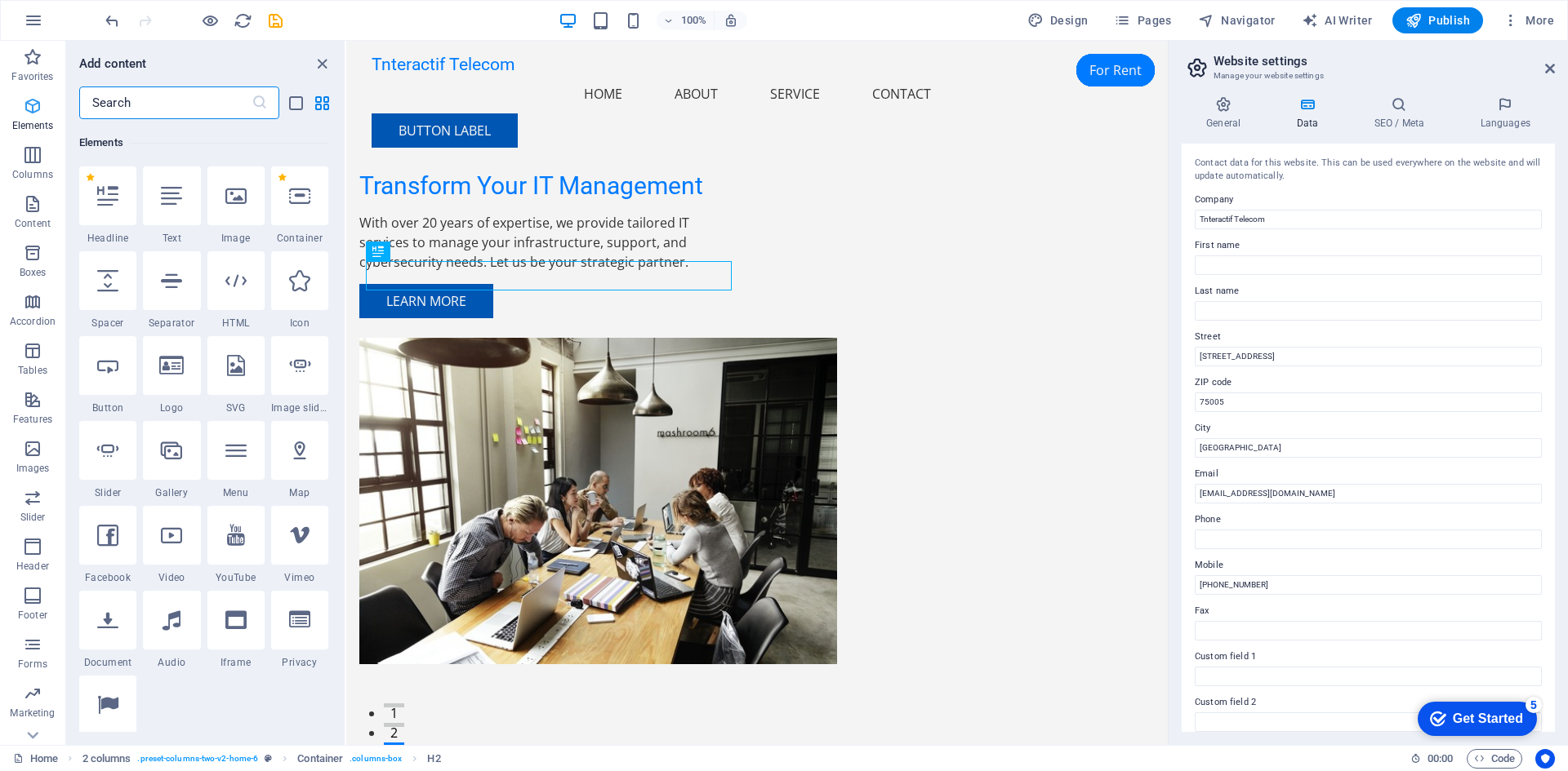
scroll to position [174, 0]
click at [1201, 217] on input "Tnteractif Telecom" at bounding box center [1368, 220] width 347 height 19
click at [1314, 217] on input "Interactif Telecom" at bounding box center [1368, 220] width 347 height 19
type input "Interactif Telecom"
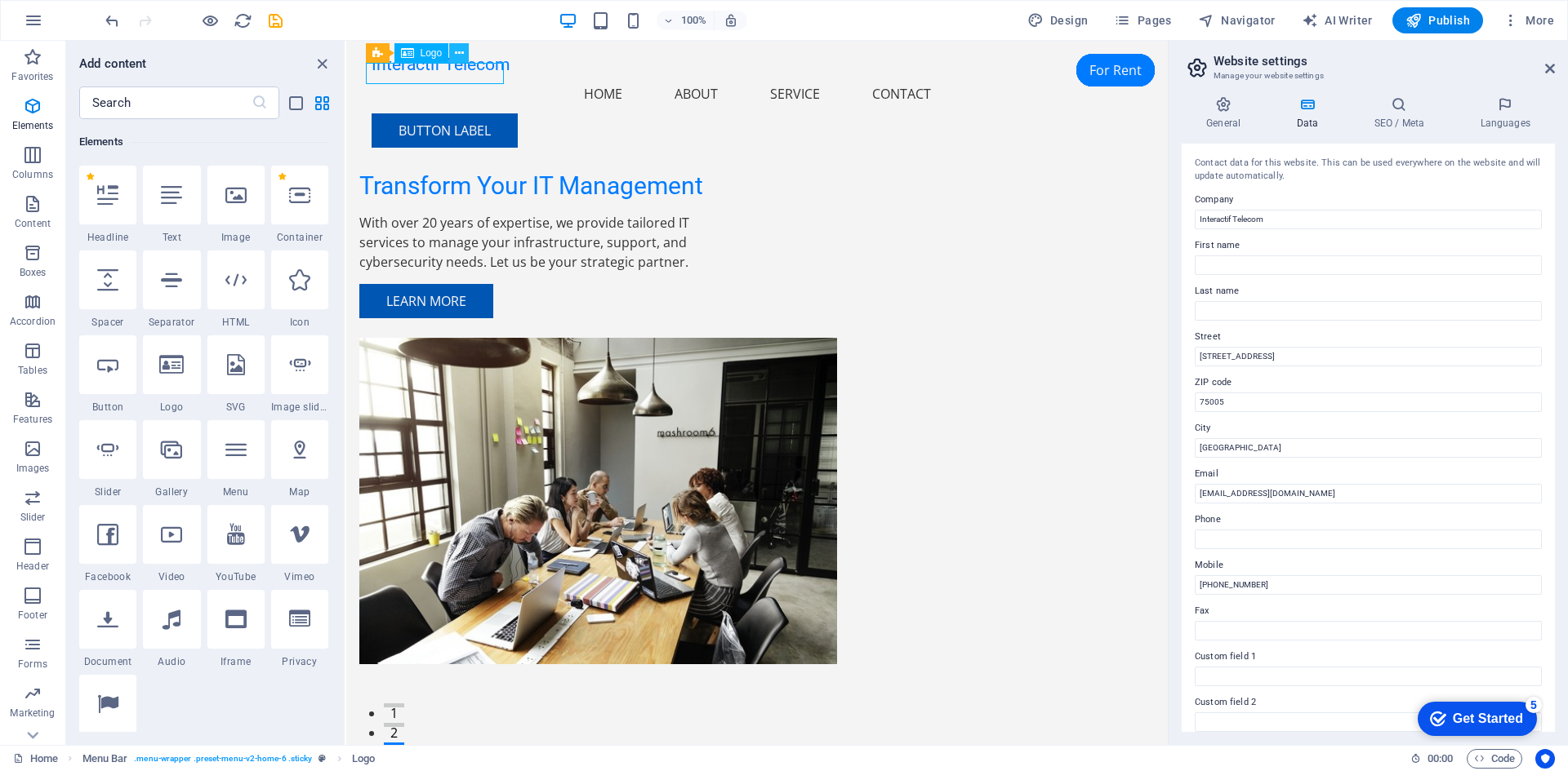
click at [459, 54] on icon at bounding box center [459, 53] width 9 height 17
